Goal: Check status

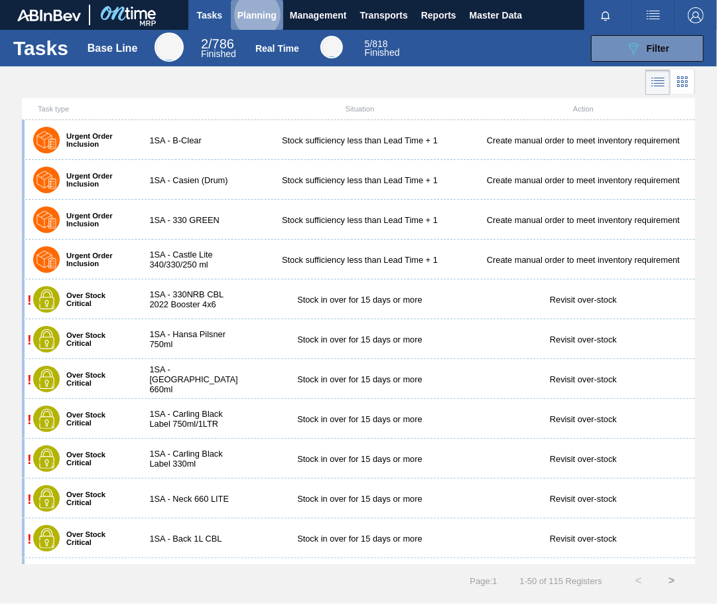
click at [260, 9] on span "Planning" at bounding box center [257, 15] width 39 height 16
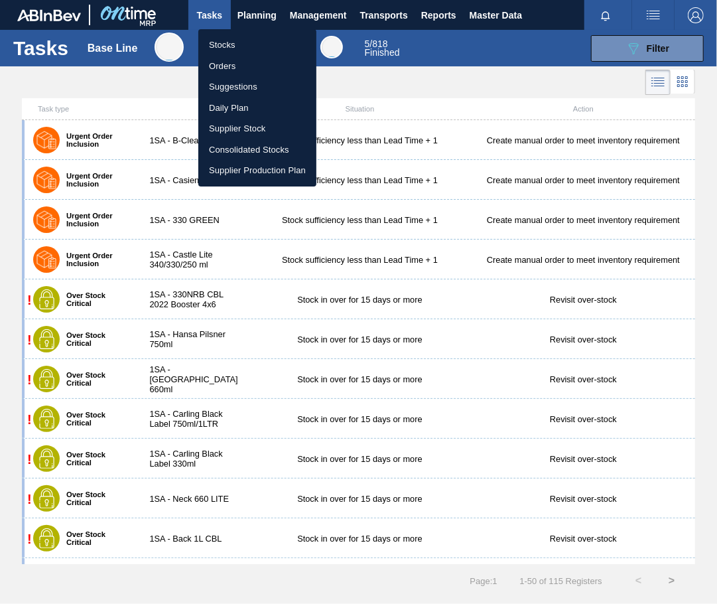
click at [217, 68] on li "Orders" at bounding box center [257, 66] width 118 height 21
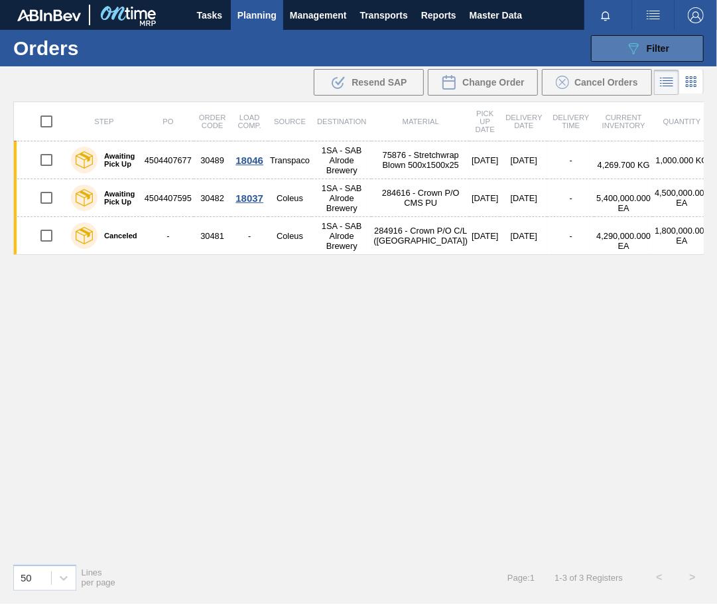
click at [669, 43] on span "Filter" at bounding box center [658, 48] width 23 height 11
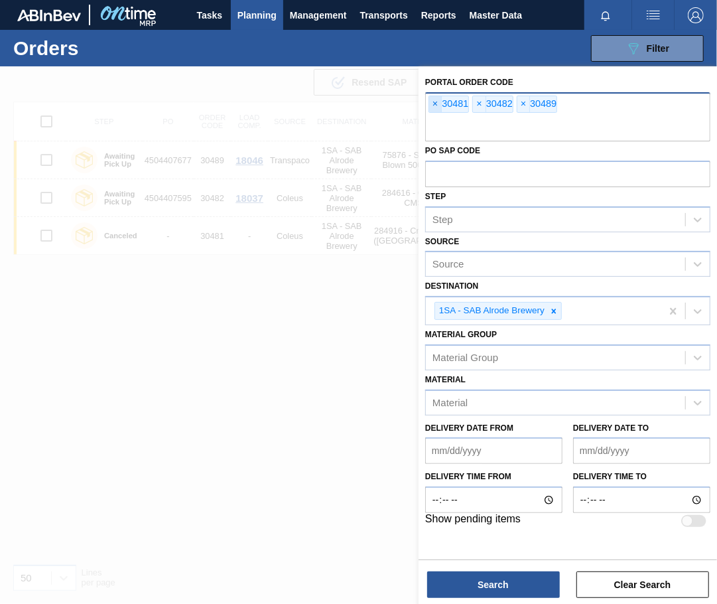
click at [435, 103] on span "×" at bounding box center [435, 104] width 13 height 16
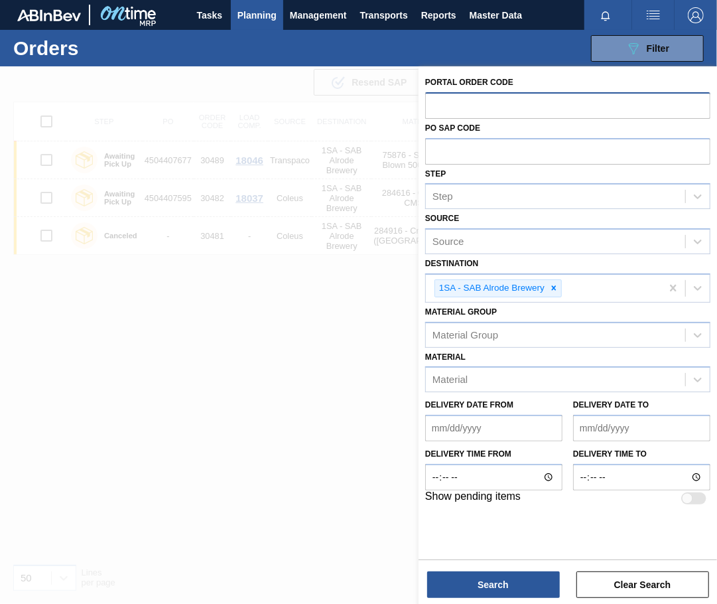
click at [440, 106] on input "text" at bounding box center [567, 104] width 285 height 25
paste input "text"
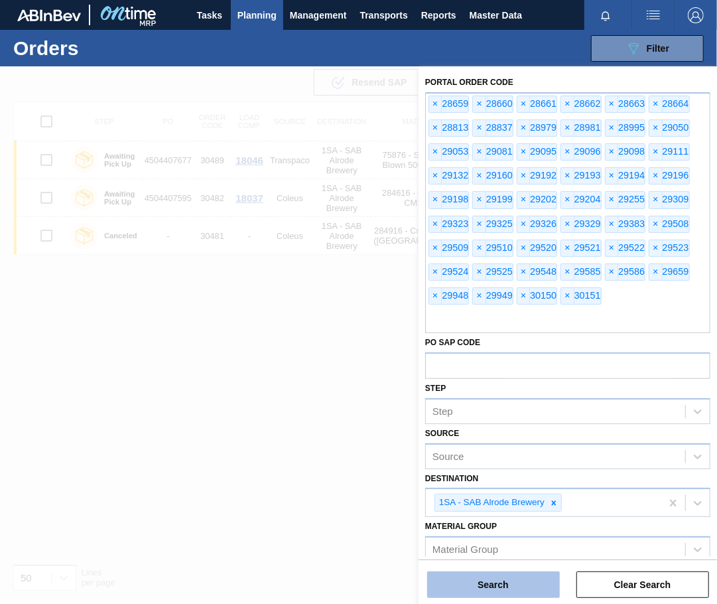
click at [483, 588] on button "Search" at bounding box center [493, 584] width 133 height 27
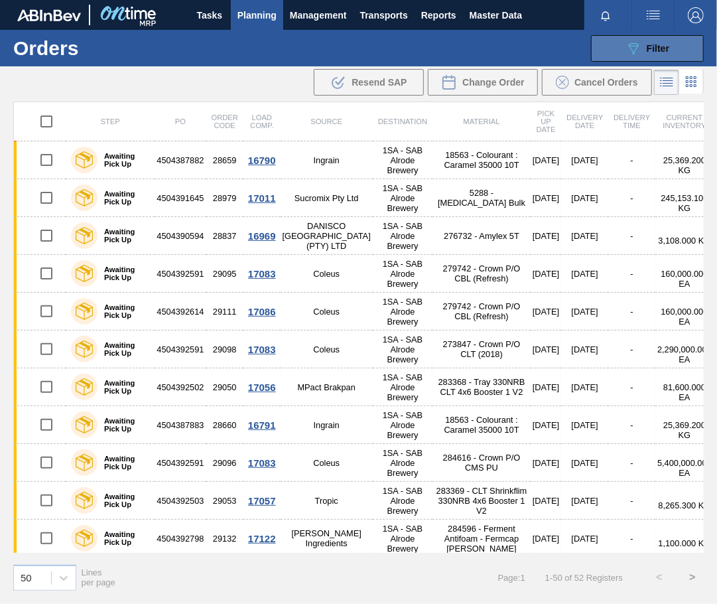
click at [652, 42] on div "089F7B8B-B2A5-4AFE-B5C0-19BA573D28AC Filter" at bounding box center [648, 48] width 44 height 16
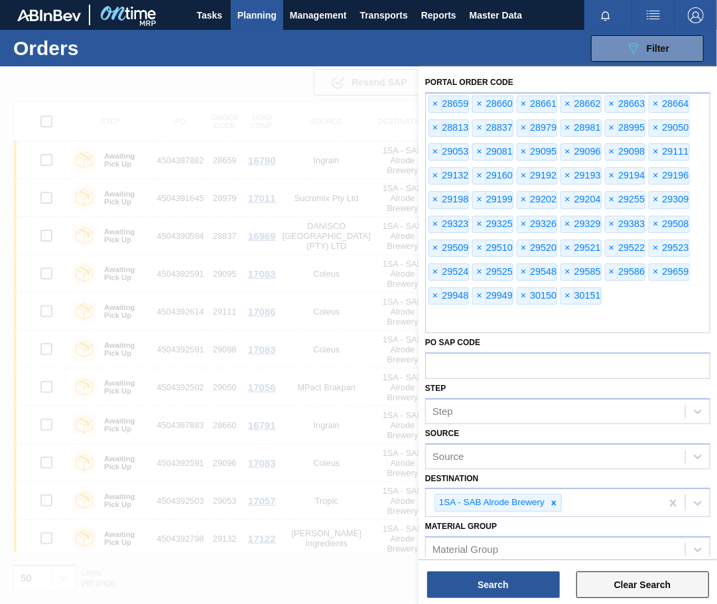
click at [612, 582] on button "Clear Search" at bounding box center [643, 584] width 133 height 27
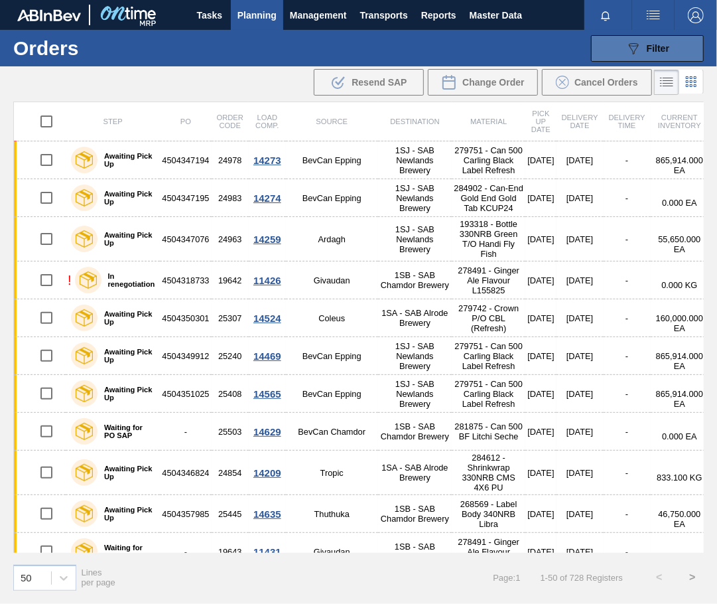
click at [654, 50] on span "Filter" at bounding box center [658, 48] width 23 height 11
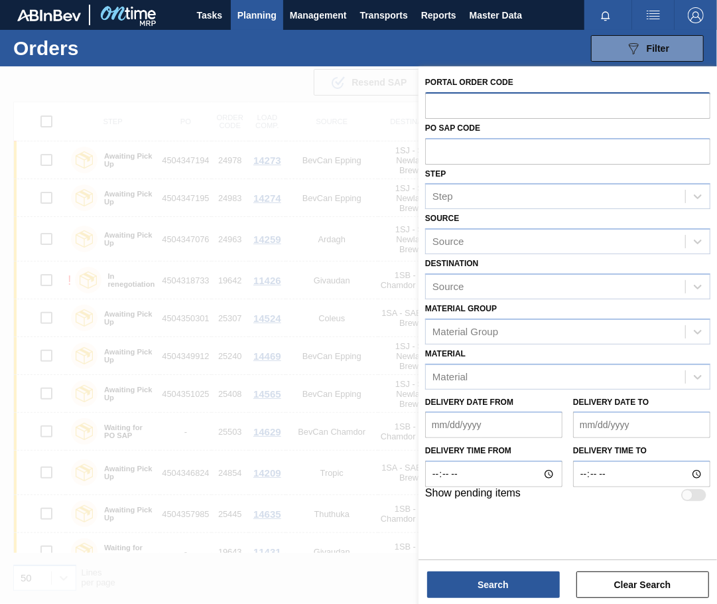
click at [480, 102] on input "text" at bounding box center [567, 104] width 285 height 25
paste input "text"
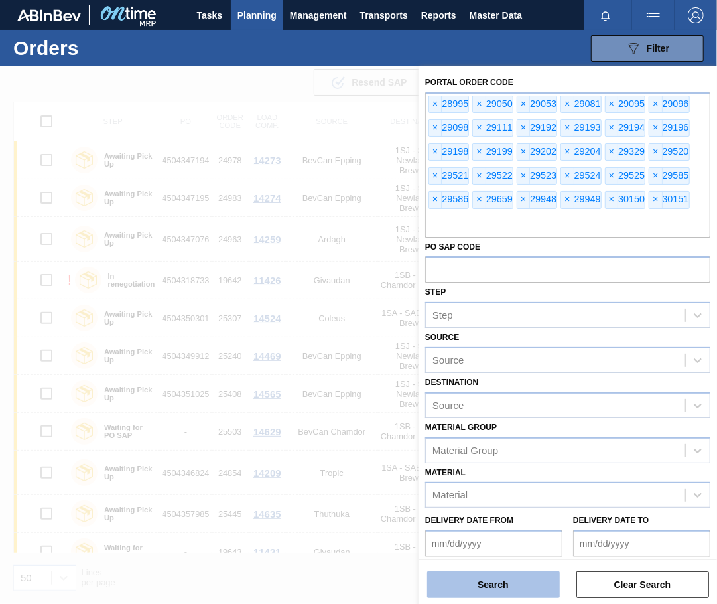
click at [499, 588] on button "Search" at bounding box center [493, 584] width 133 height 27
